Goal: Find specific page/section: Find specific page/section

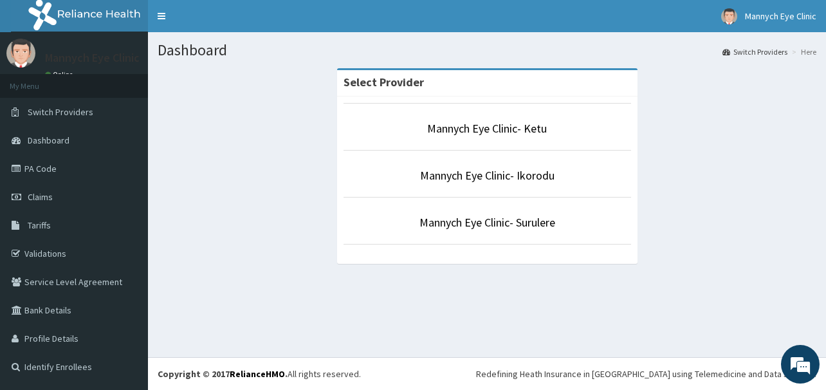
click at [265, 301] on div "Dashboard Switch Providers Here Select Provider Mannych Eye Clinic- Ketu Mannyc…" at bounding box center [487, 194] width 678 height 325
click at [499, 165] on li "Mannych Eye Clinic- Ikorodu" at bounding box center [488, 174] width 288 height 48
click at [499, 169] on link "Mannych Eye Clinic- Ikorodu" at bounding box center [487, 175] width 134 height 15
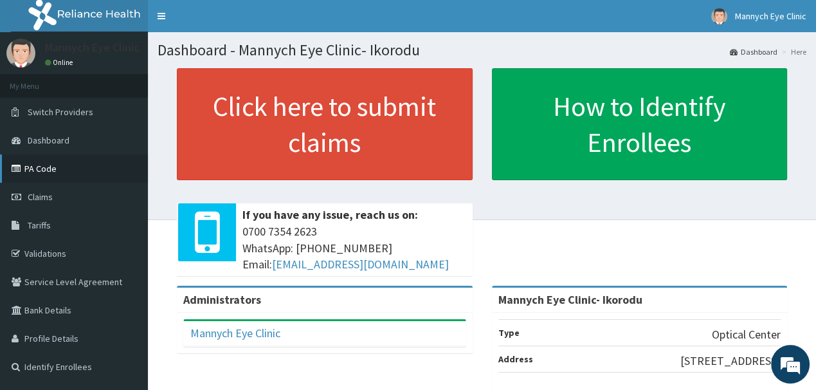
click at [39, 169] on link "PA Code" at bounding box center [74, 168] width 148 height 28
